Goal: Entertainment & Leisure: Consume media (video, audio)

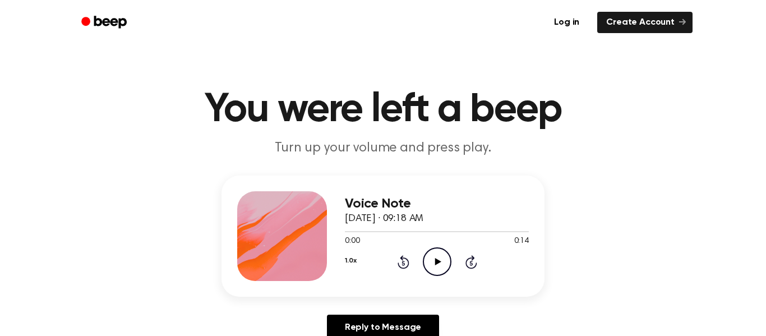
click at [439, 260] on icon "Play Audio" at bounding box center [437, 261] width 29 height 29
click at [435, 258] on icon at bounding box center [437, 261] width 6 height 7
click at [434, 255] on icon "Play Audio" at bounding box center [437, 261] width 29 height 29
click at [443, 253] on icon "Play Audio" at bounding box center [437, 261] width 29 height 29
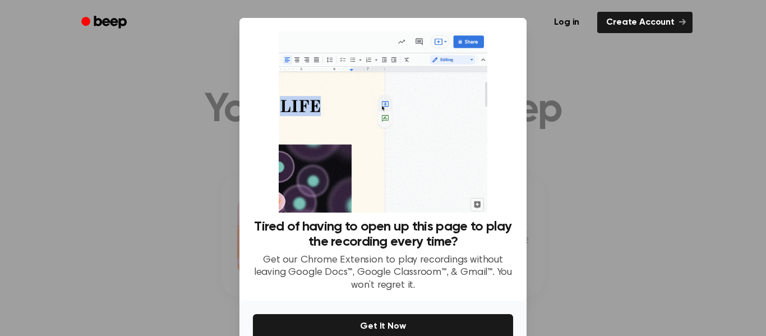
click at [588, 103] on div at bounding box center [383, 168] width 766 height 336
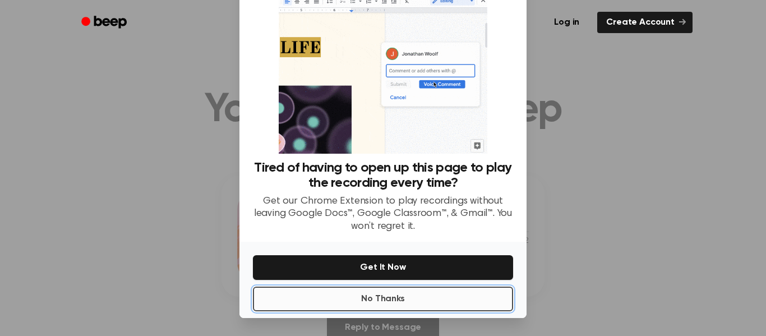
click at [400, 300] on button "No Thanks" at bounding box center [383, 298] width 260 height 25
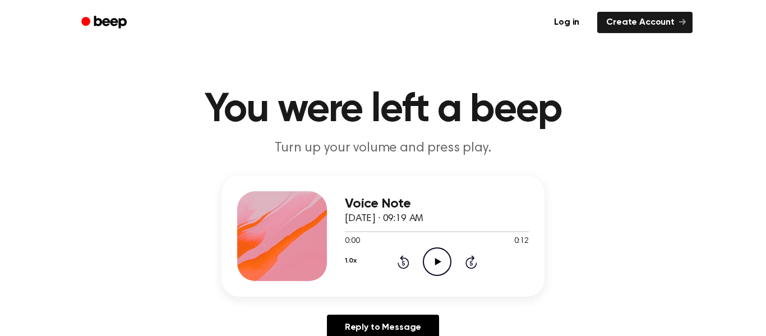
click at [437, 261] on icon at bounding box center [437, 261] width 6 height 7
click at [433, 268] on icon "Play Audio" at bounding box center [437, 261] width 29 height 29
